Goal: Transaction & Acquisition: Purchase product/service

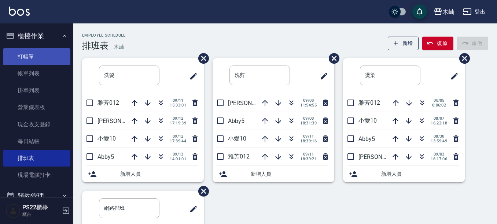
click at [48, 57] on link "打帳單" at bounding box center [36, 56] width 67 height 17
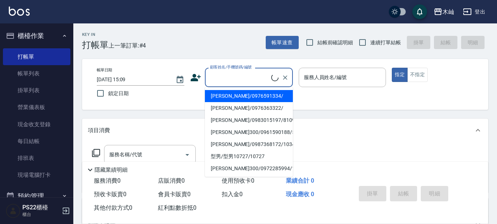
click at [244, 81] on input "顧客姓名/手機號碼/編號" at bounding box center [239, 77] width 63 height 13
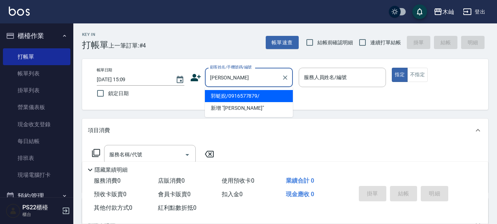
click at [252, 96] on li "郭蜓婗/0916577879/" at bounding box center [249, 96] width 88 height 12
type input "郭蜓婗/0916577879/"
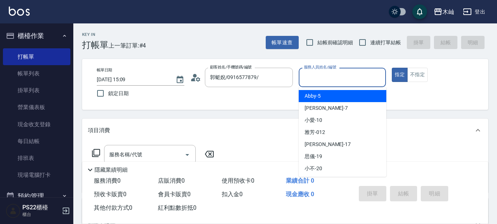
click at [332, 74] on input "服務人員姓名/編號" at bounding box center [342, 77] width 81 height 13
type input "[PERSON_NAME]-7"
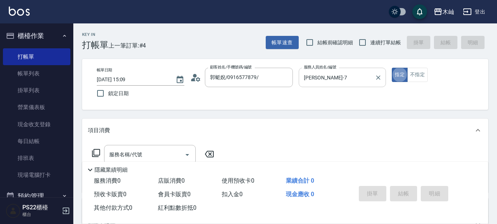
type button "true"
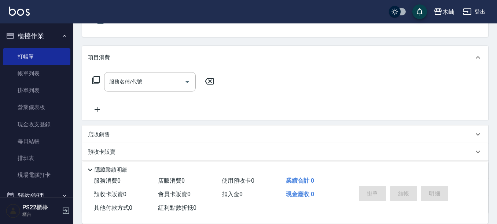
scroll to position [73, 0]
click at [109, 79] on input "服務名稱/代號" at bounding box center [144, 81] width 74 height 13
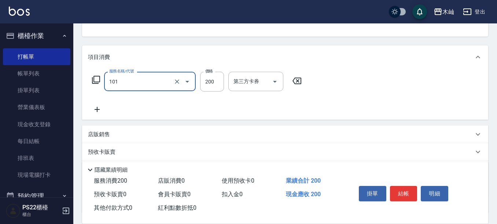
type input "洗髮(101)"
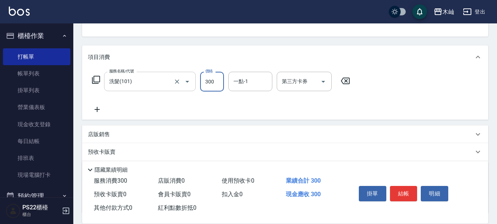
type input "300"
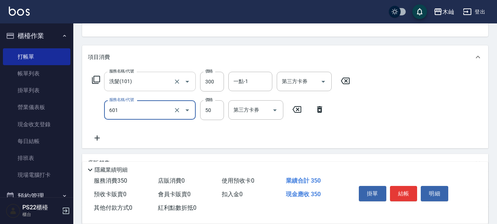
type input "吹捲(601)"
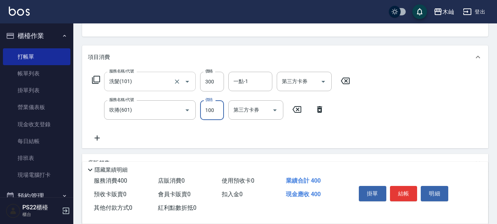
type input "100"
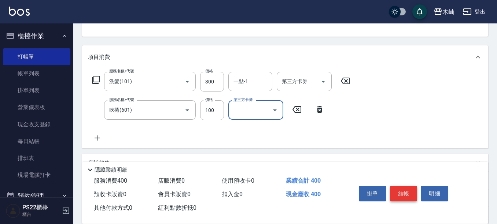
click at [412, 193] on button "結帳" at bounding box center [403, 193] width 27 height 15
